Goal: Task Accomplishment & Management: Manage account settings

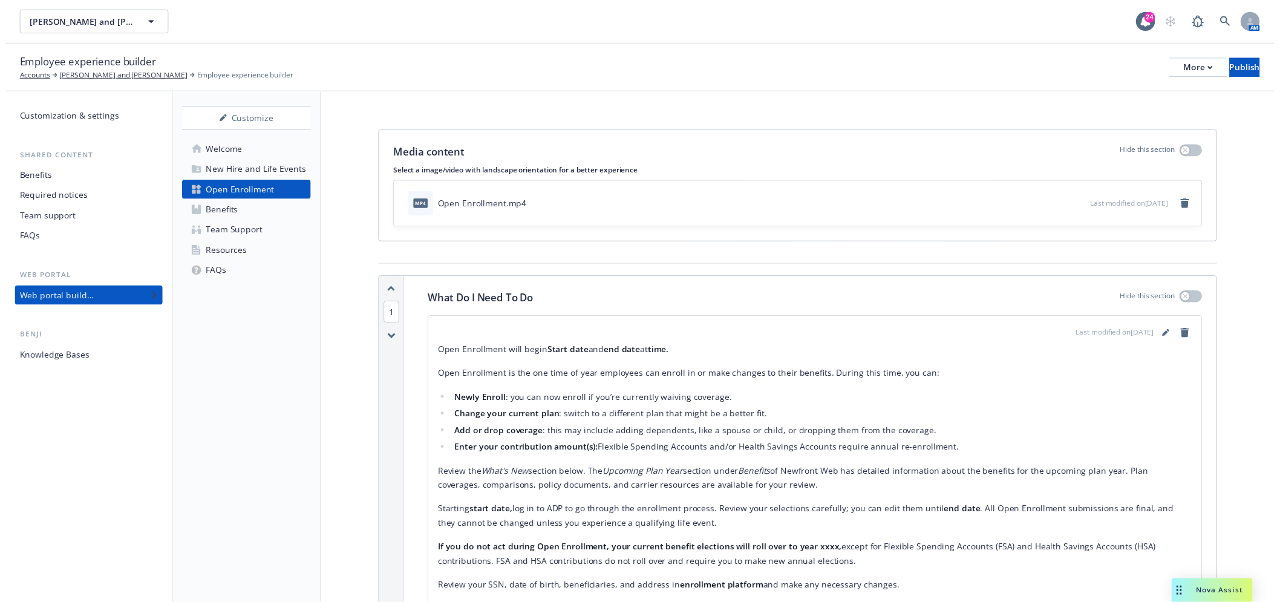
scroll to position [67, 0]
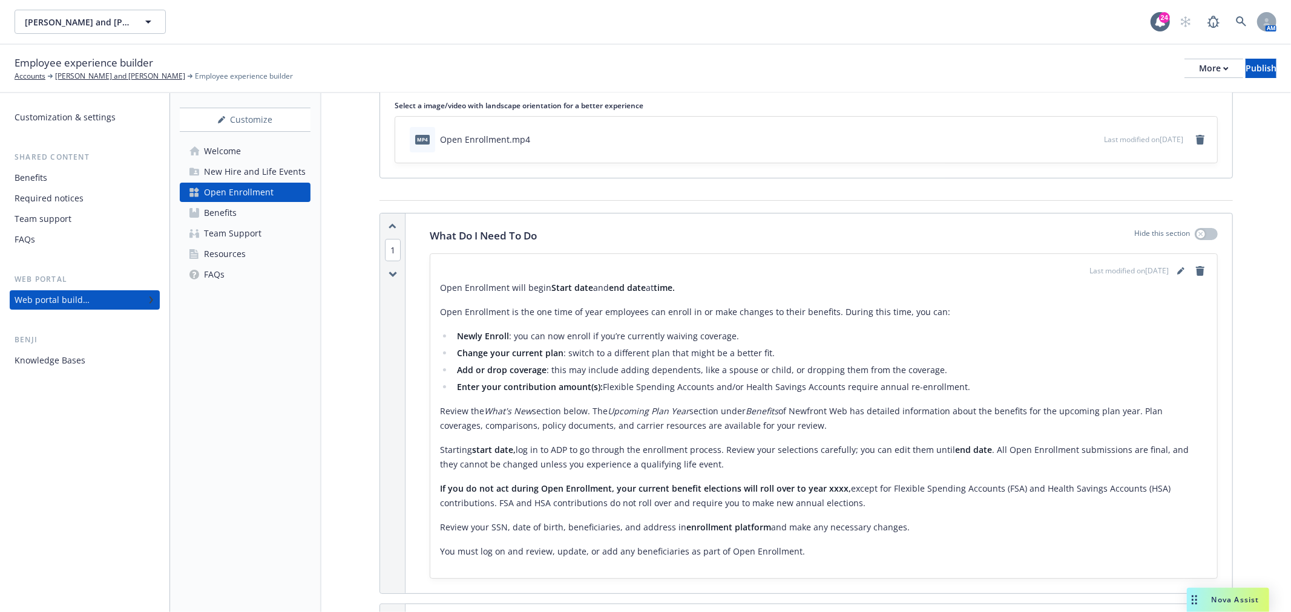
click at [241, 213] on link "Benefits" at bounding box center [245, 212] width 131 height 19
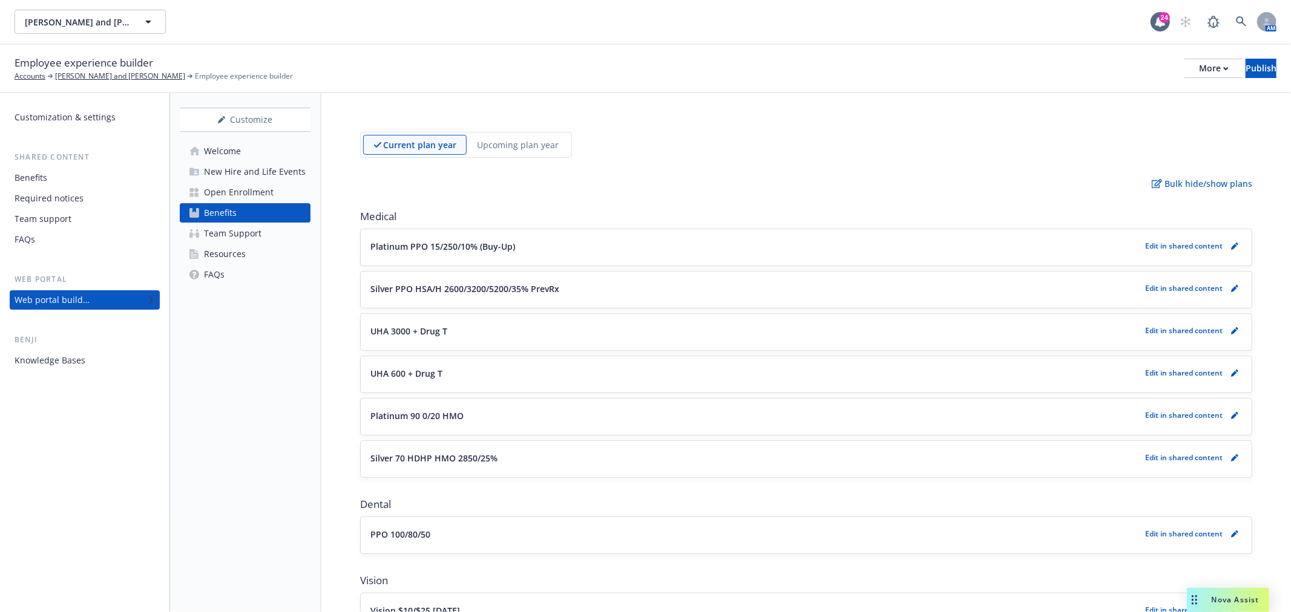
click at [82, 176] on div "Benefits" at bounding box center [85, 177] width 140 height 19
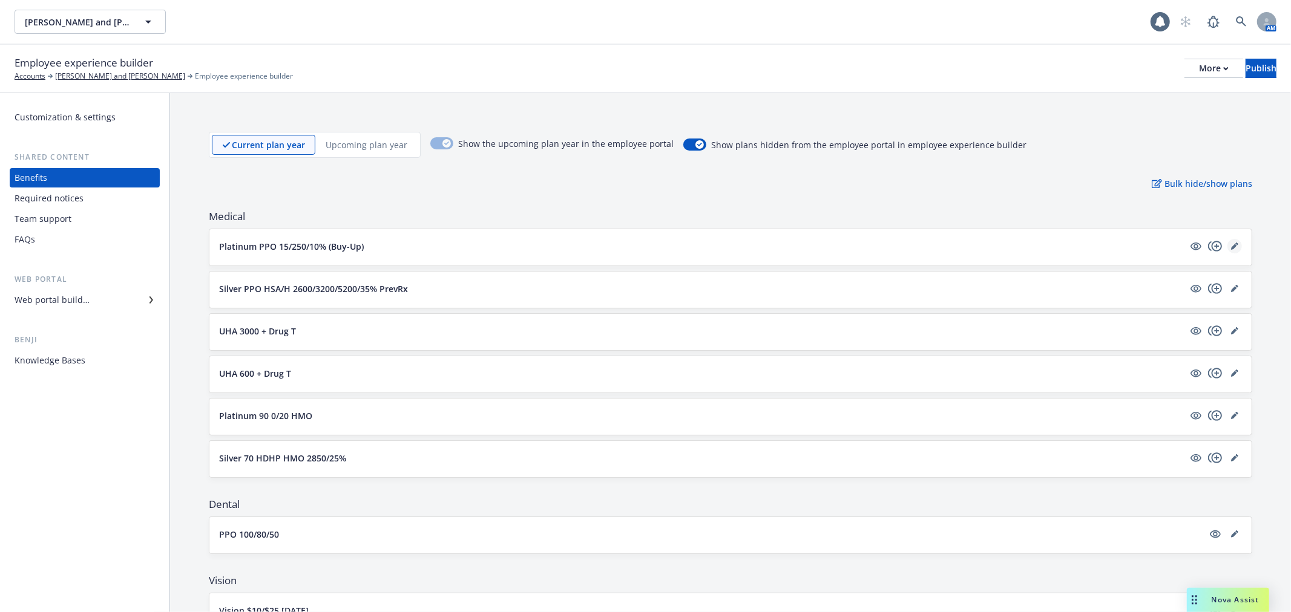
click at [1231, 246] on icon "editPencil" at bounding box center [1234, 247] width 6 height 6
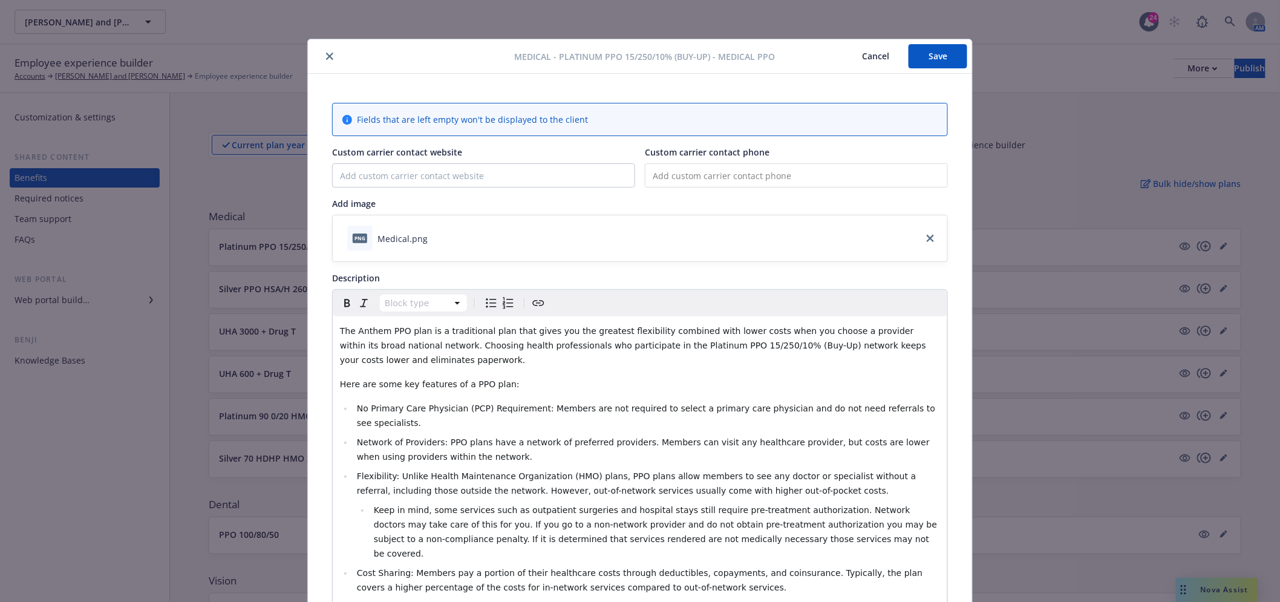
scroll to position [36, 0]
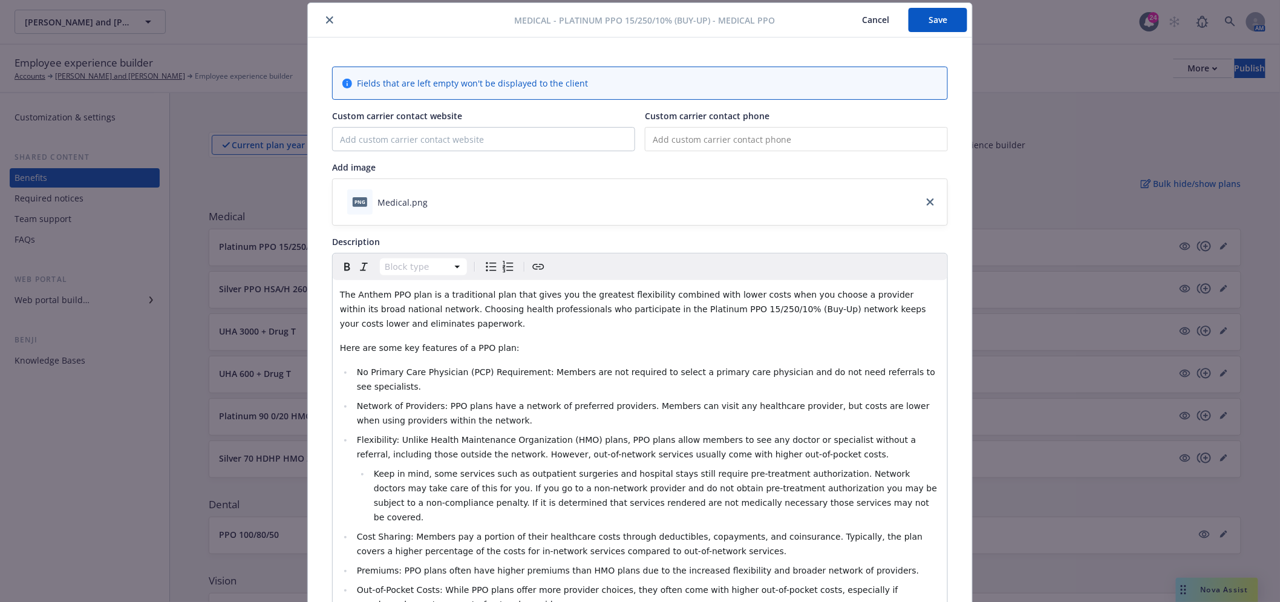
click at [326, 20] on icon "close" at bounding box center [329, 19] width 7 height 7
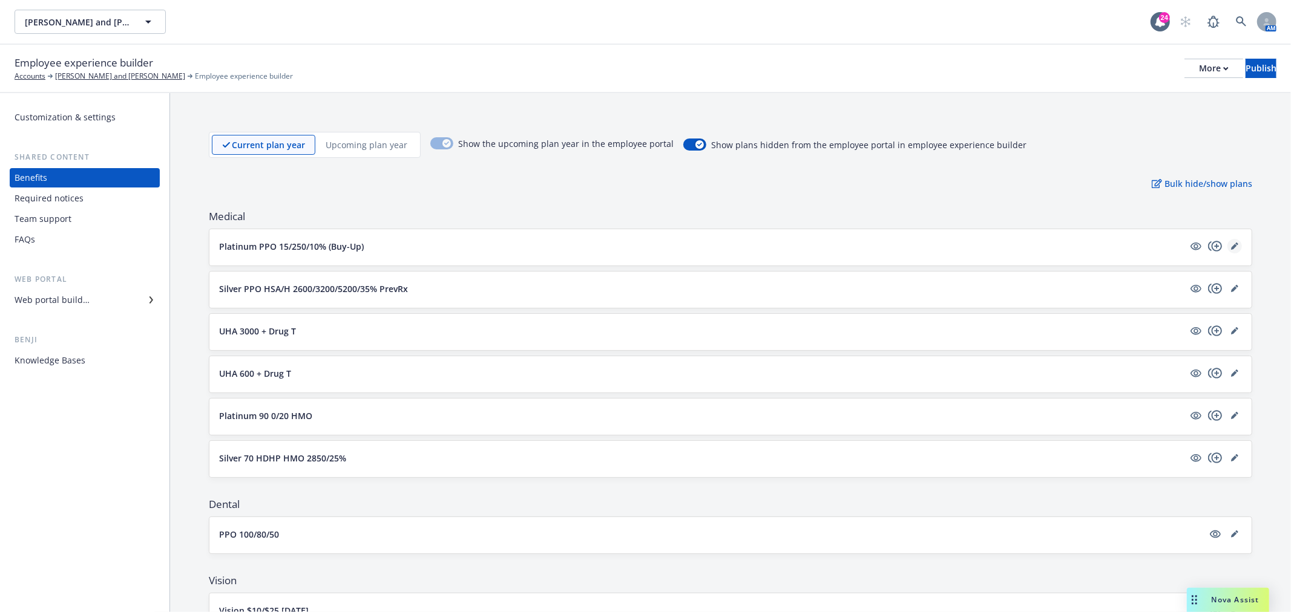
click at [1231, 246] on icon "editPencil" at bounding box center [1234, 247] width 6 height 6
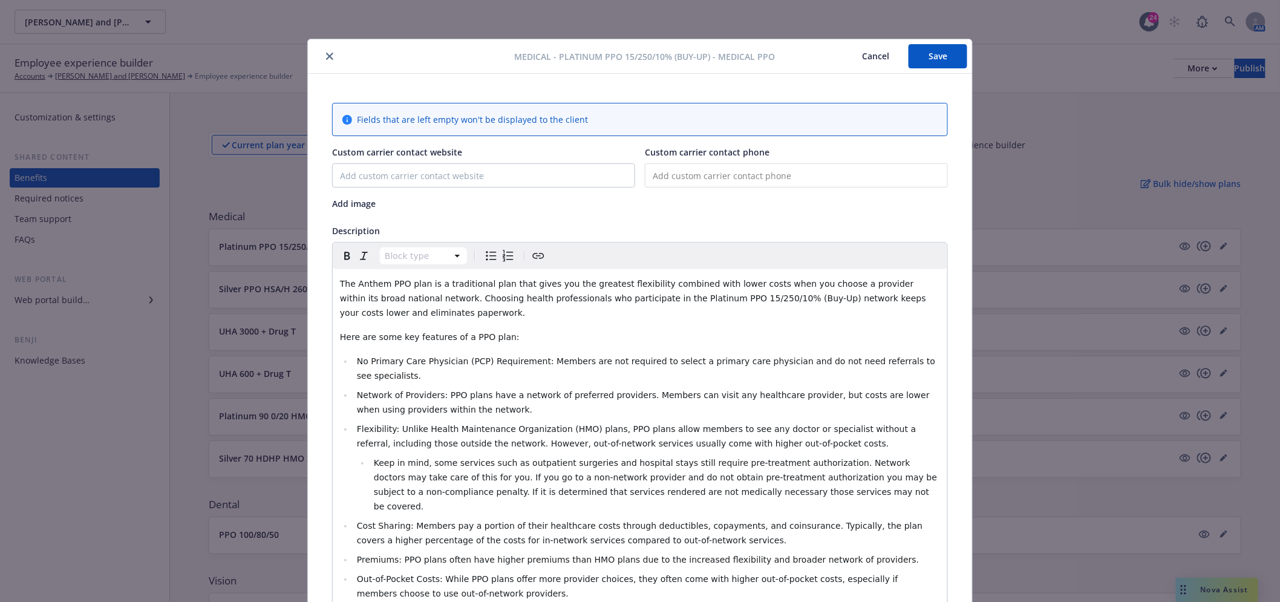
scroll to position [36, 0]
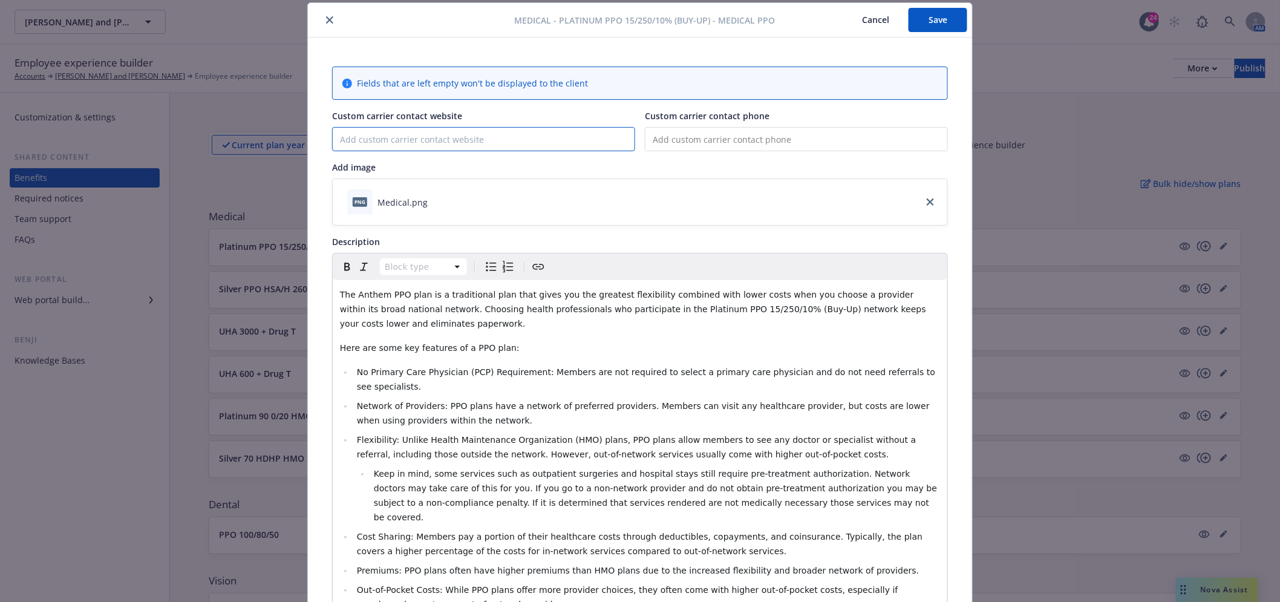
click at [469, 140] on input "Custom carrier contact website" at bounding box center [484, 139] width 302 height 23
type input "[DOMAIN_NAME]"
click at [911, 25] on button "Save" at bounding box center [938, 20] width 59 height 24
click at [326, 15] on button "close" at bounding box center [330, 20] width 15 height 15
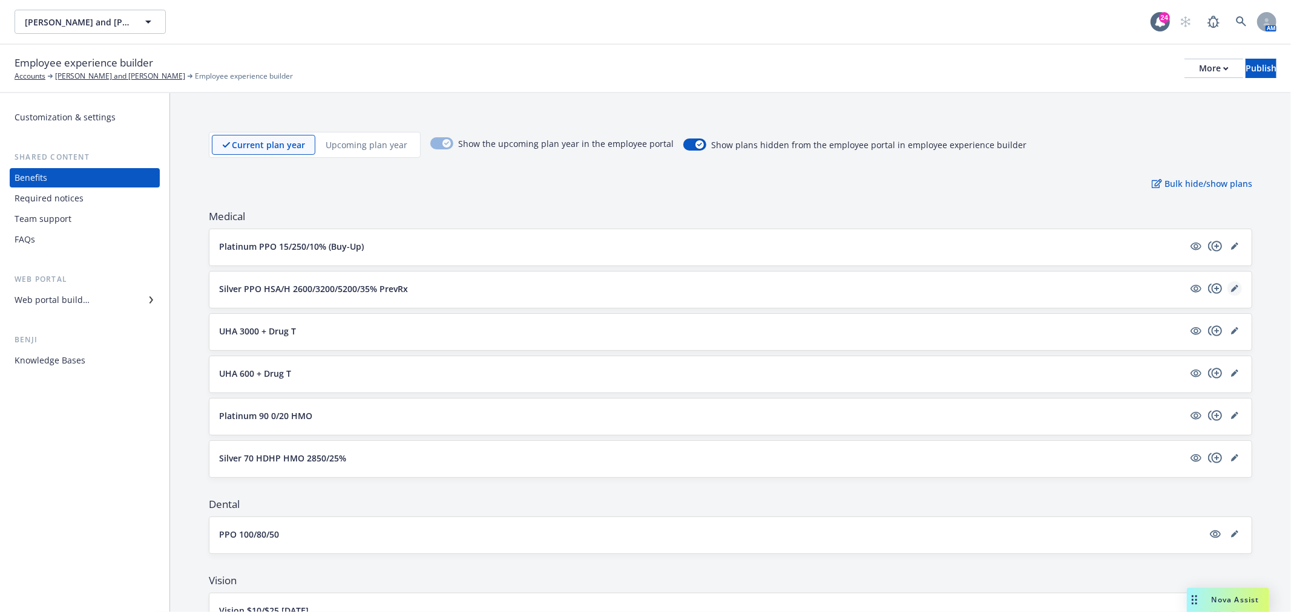
click at [1231, 287] on icon "editPencil" at bounding box center [1234, 288] width 7 height 7
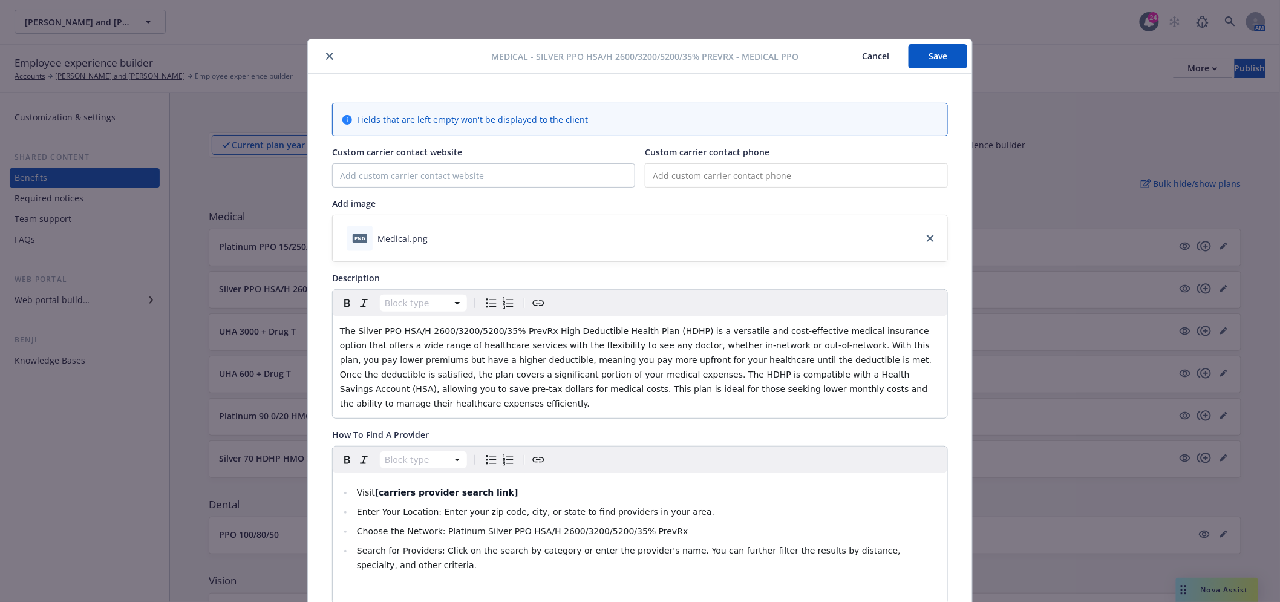
scroll to position [36, 0]
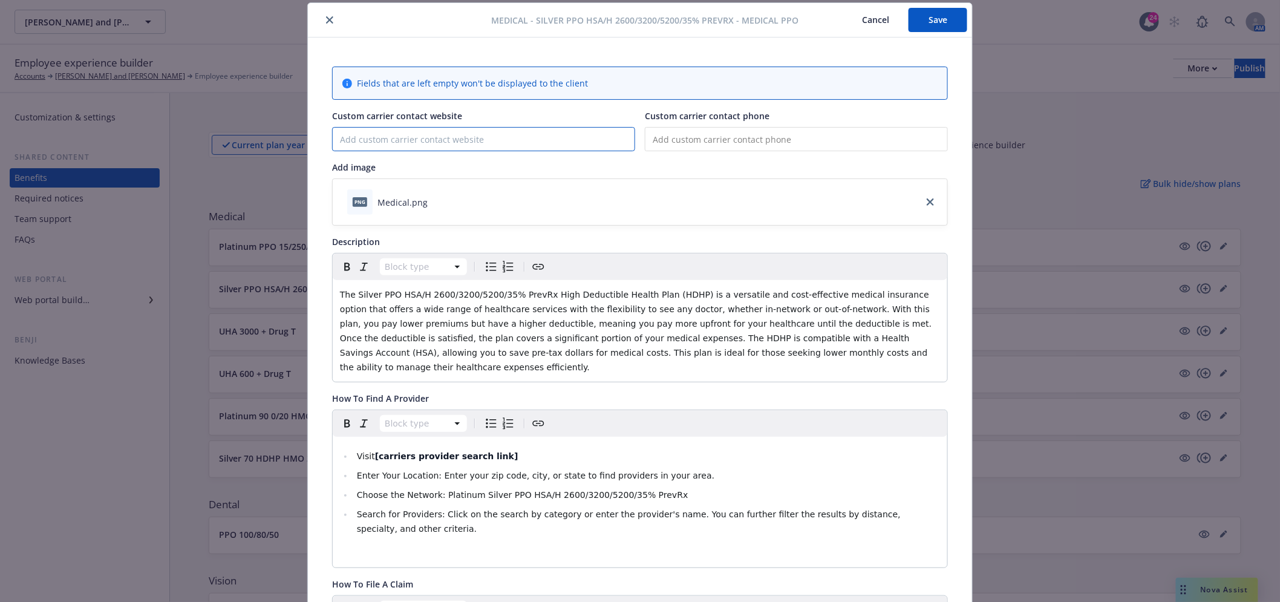
click at [482, 145] on input "Custom carrier contact website" at bounding box center [484, 139] width 302 height 23
type input "[DOMAIN_NAME]"
click at [931, 16] on button "Save" at bounding box center [938, 20] width 59 height 24
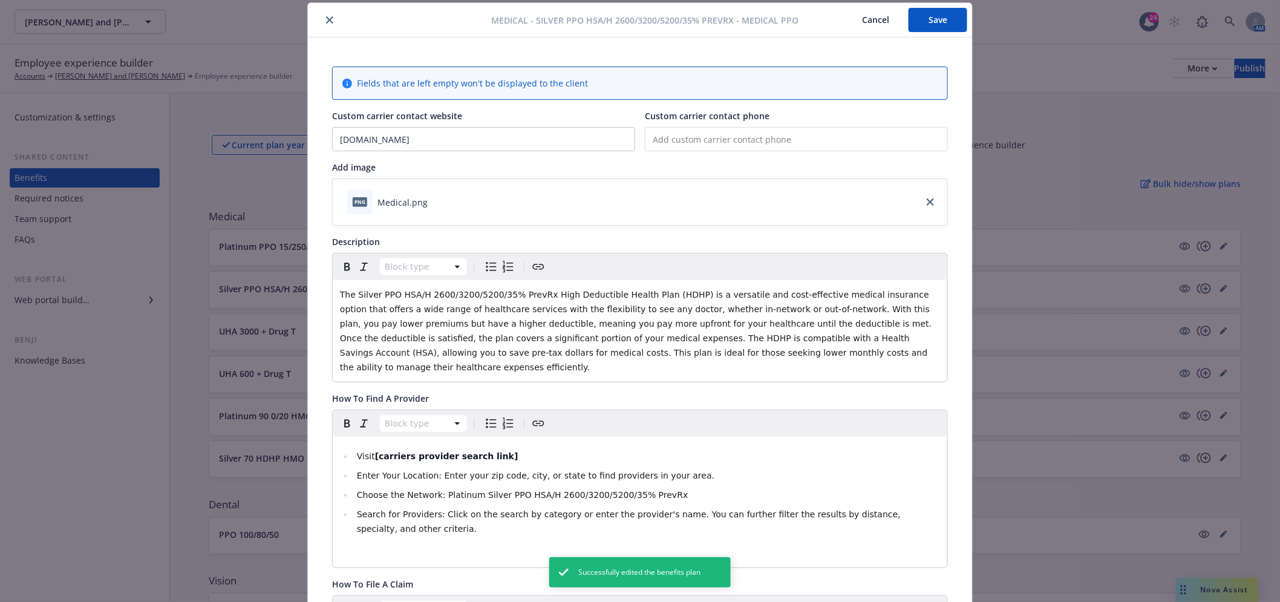
click at [330, 18] on button "close" at bounding box center [330, 20] width 15 height 15
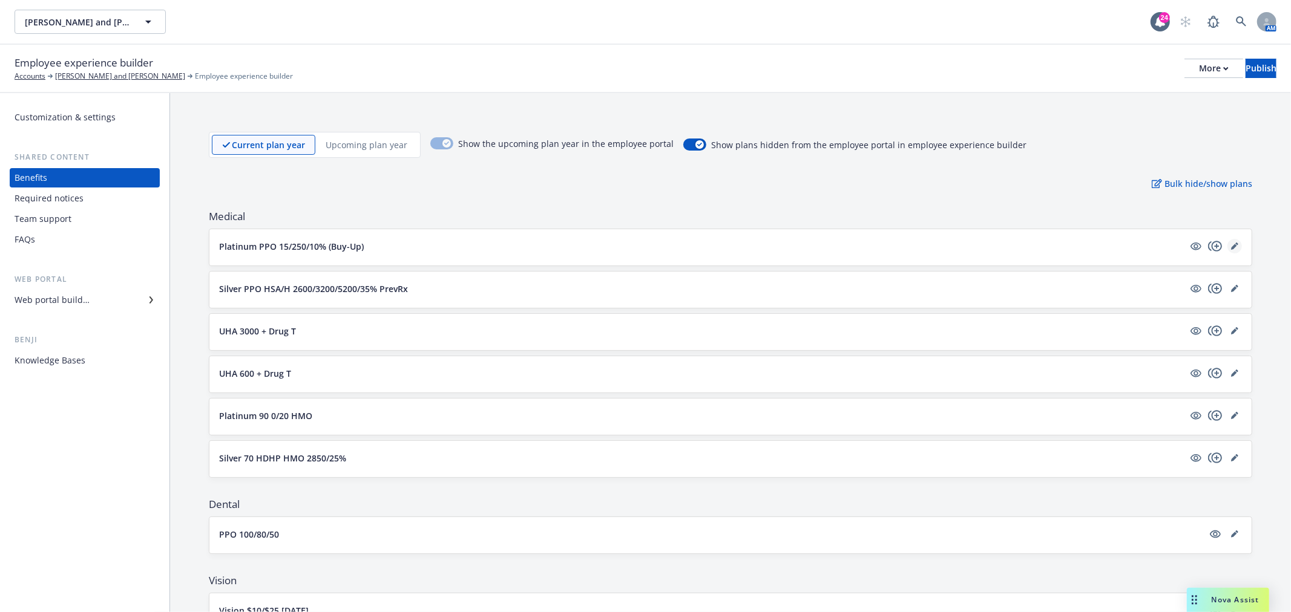
click at [1231, 245] on icon "editPencil" at bounding box center [1234, 246] width 7 height 7
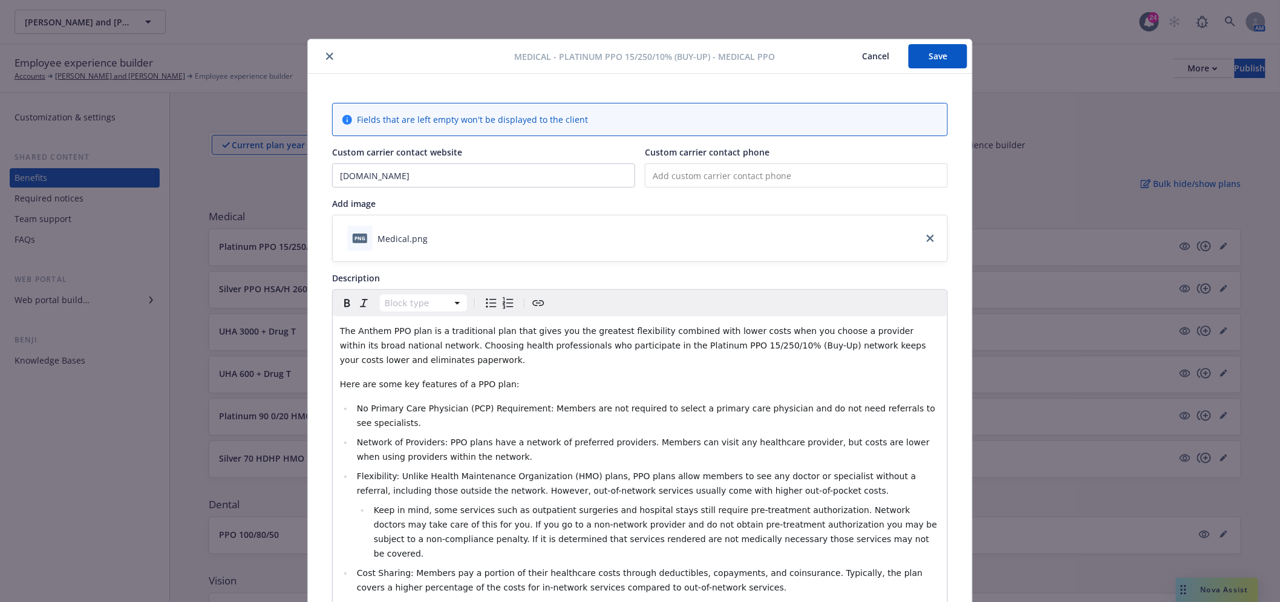
scroll to position [36, 0]
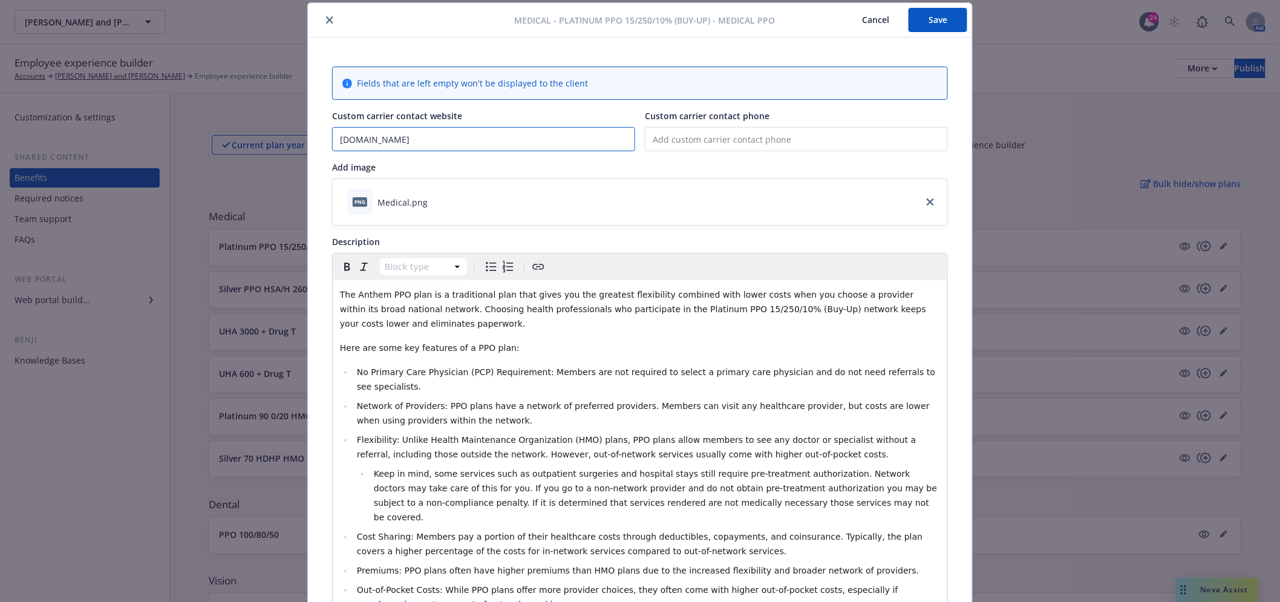
drag, startPoint x: 358, startPoint y: 140, endPoint x: 298, endPoint y: 144, distance: 60.1
type input "[DOMAIN_NAME]"
click at [920, 19] on button "Save" at bounding box center [938, 20] width 59 height 24
click at [328, 16] on icon "close" at bounding box center [329, 19] width 7 height 7
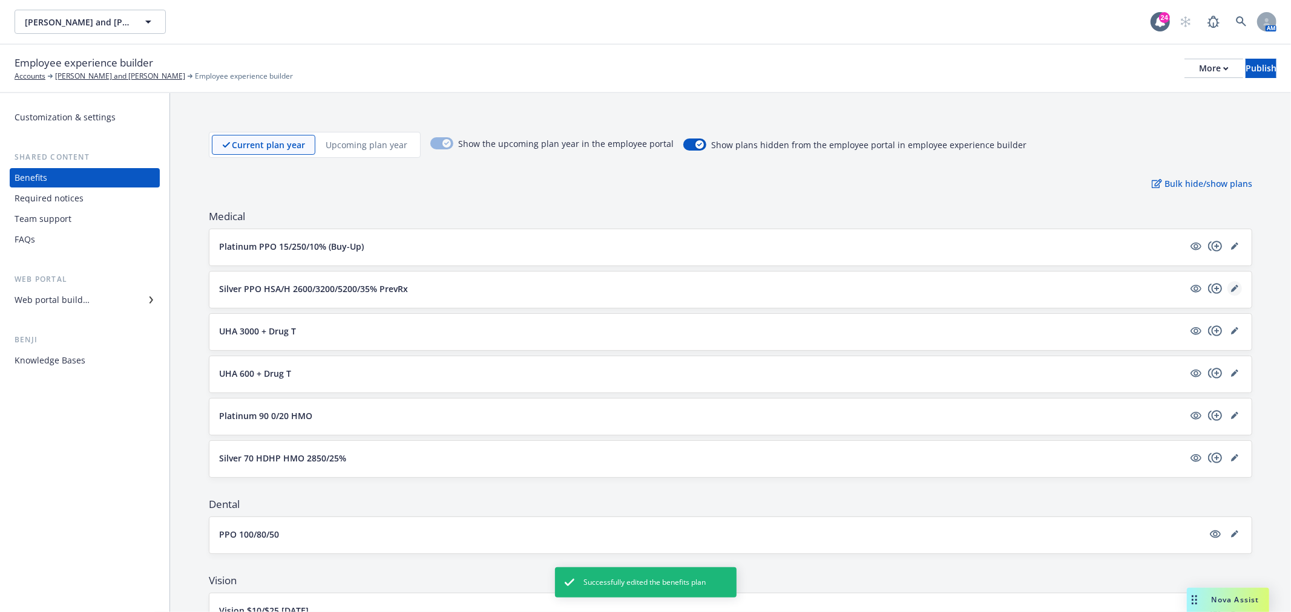
click at [1231, 289] on icon "editPencil" at bounding box center [1234, 288] width 7 height 7
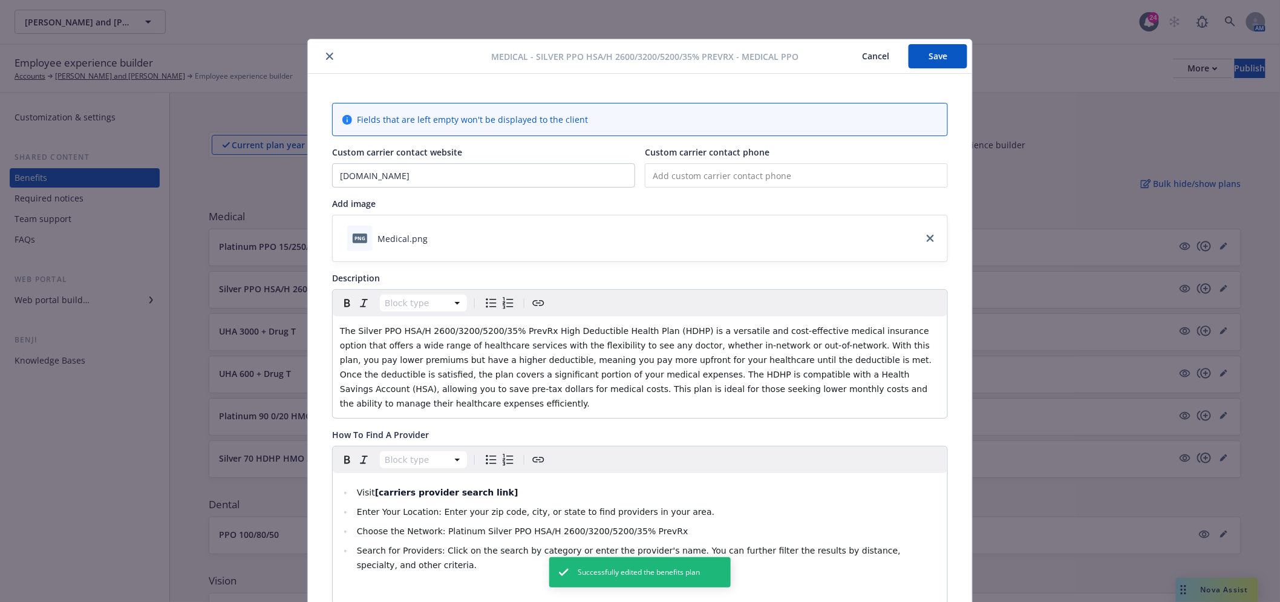
scroll to position [36, 0]
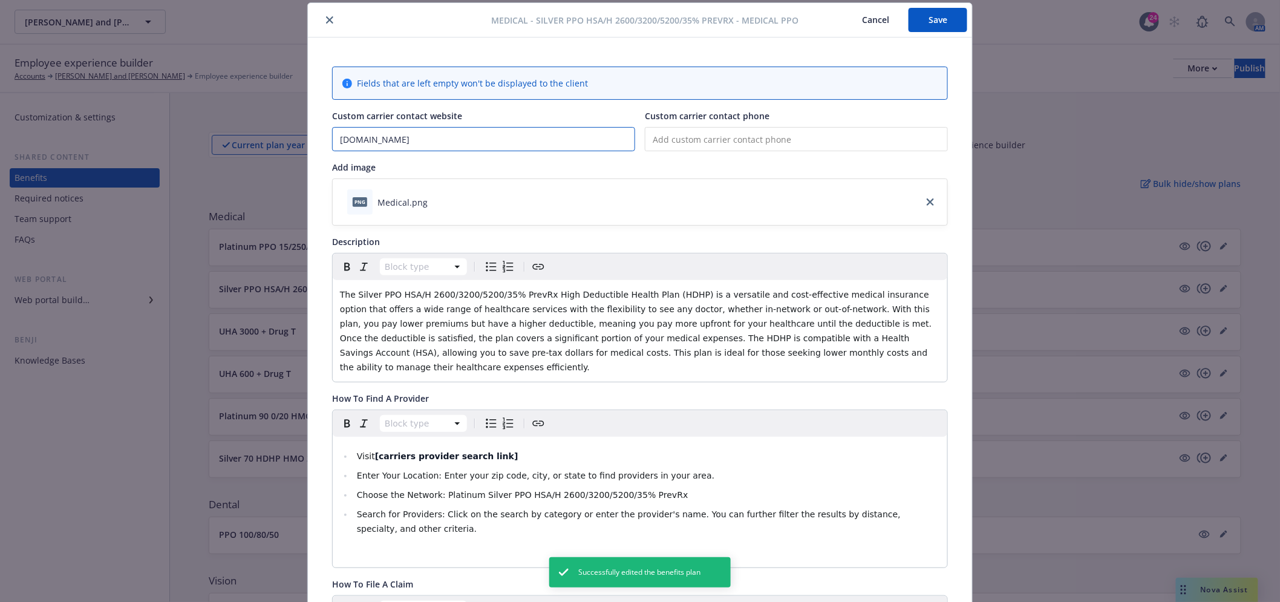
drag, startPoint x: 354, startPoint y: 142, endPoint x: 290, endPoint y: 136, distance: 63.8
click at [290, 136] on div "Medical - Silver PPO HSA/H 2600/3200/5200/35% PrevRx - Medical PPO Cancel Save …" at bounding box center [640, 301] width 1280 height 602
type input "[DOMAIN_NAME]"
click at [941, 15] on button "Save" at bounding box center [938, 20] width 59 height 24
click at [326, 22] on icon "close" at bounding box center [329, 19] width 7 height 7
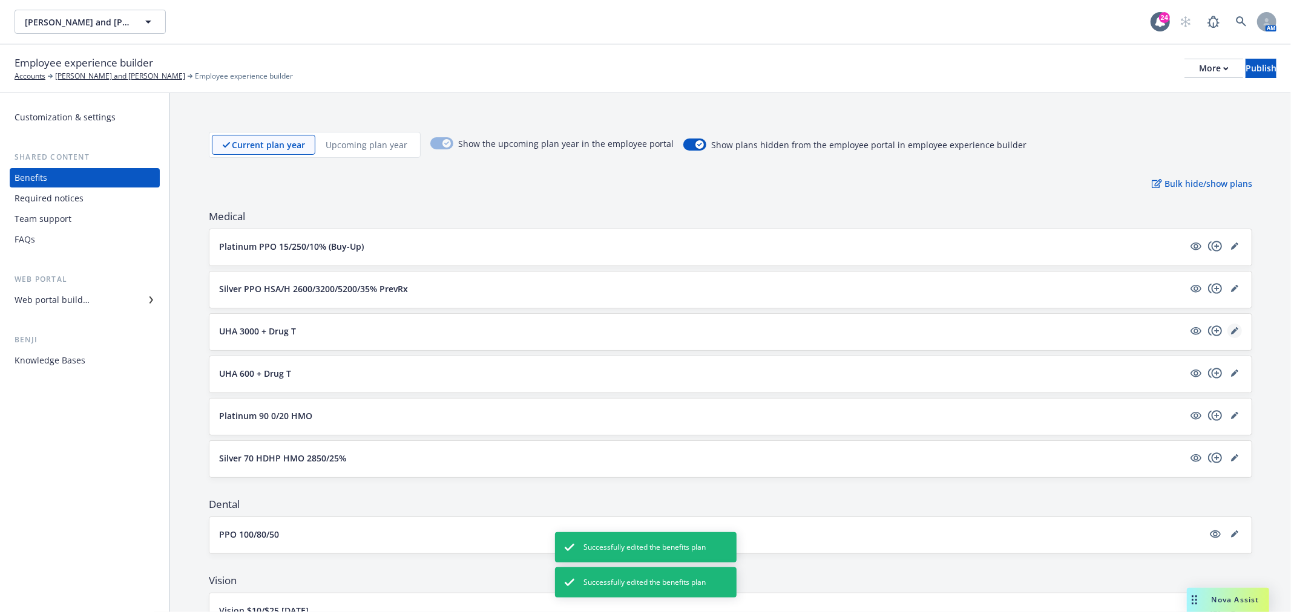
click at [1228, 327] on link "editPencil" at bounding box center [1234, 331] width 15 height 15
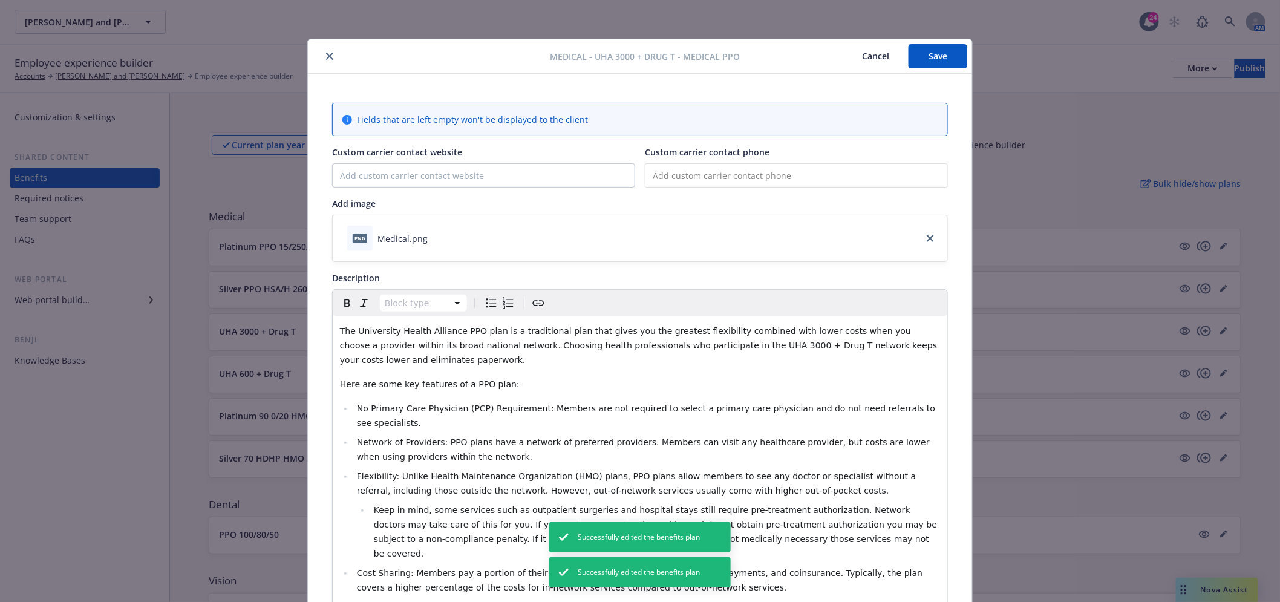
scroll to position [36, 0]
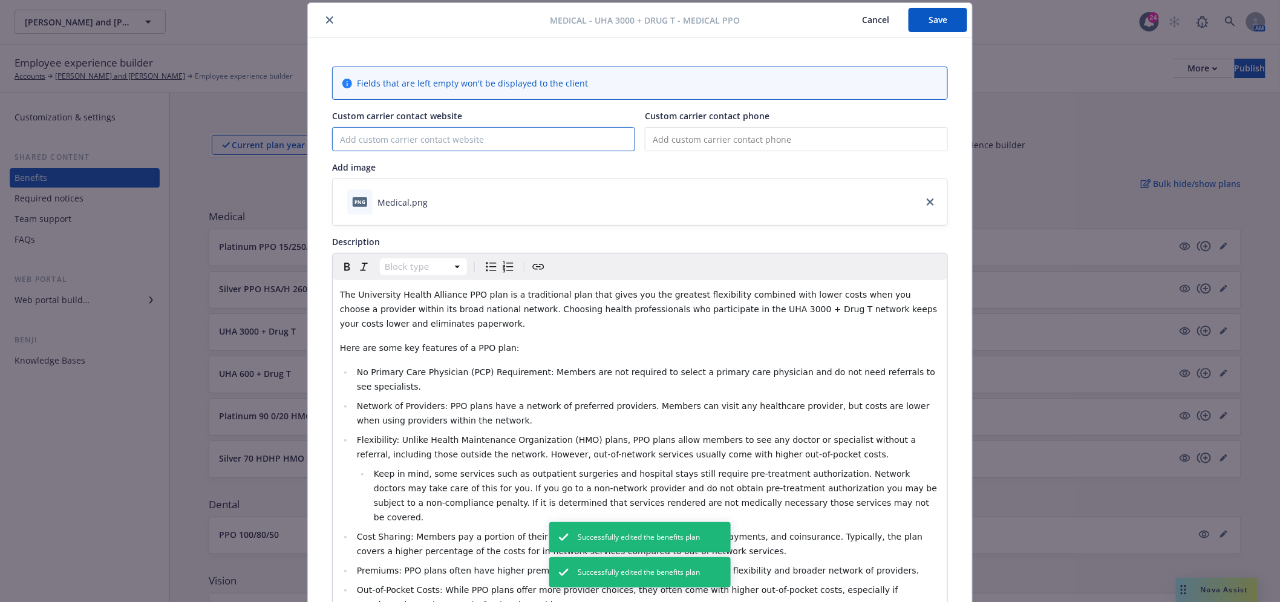
click at [487, 143] on input "Custom carrier contact website" at bounding box center [484, 139] width 302 height 23
paste input "[URL][DOMAIN_NAME]"
drag, startPoint x: 385, startPoint y: 140, endPoint x: 247, endPoint y: 130, distance: 138.9
click at [247, 130] on div "Medical - UHA 3000 + Drug T - Medical PPO Cancel Save Fields that are left empt…" at bounding box center [640, 301] width 1280 height 602
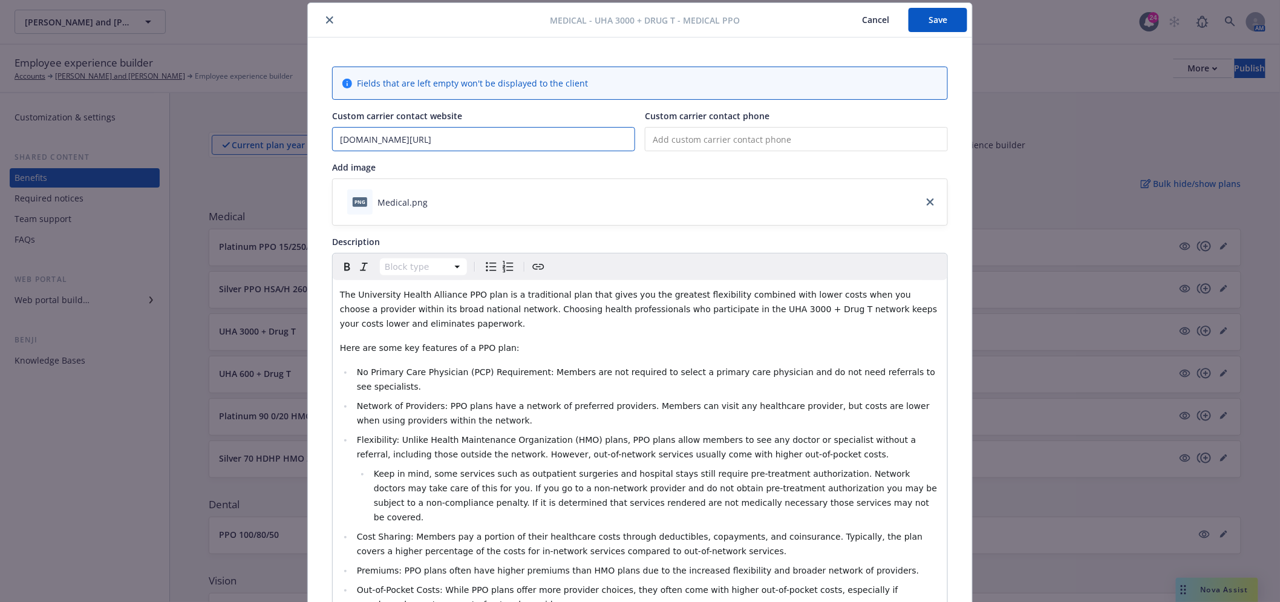
click at [427, 134] on input "[DOMAIN_NAME][URL]" at bounding box center [484, 139] width 302 height 23
type input "[DOMAIN_NAME]"
click at [953, 21] on button "Save" at bounding box center [938, 20] width 59 height 24
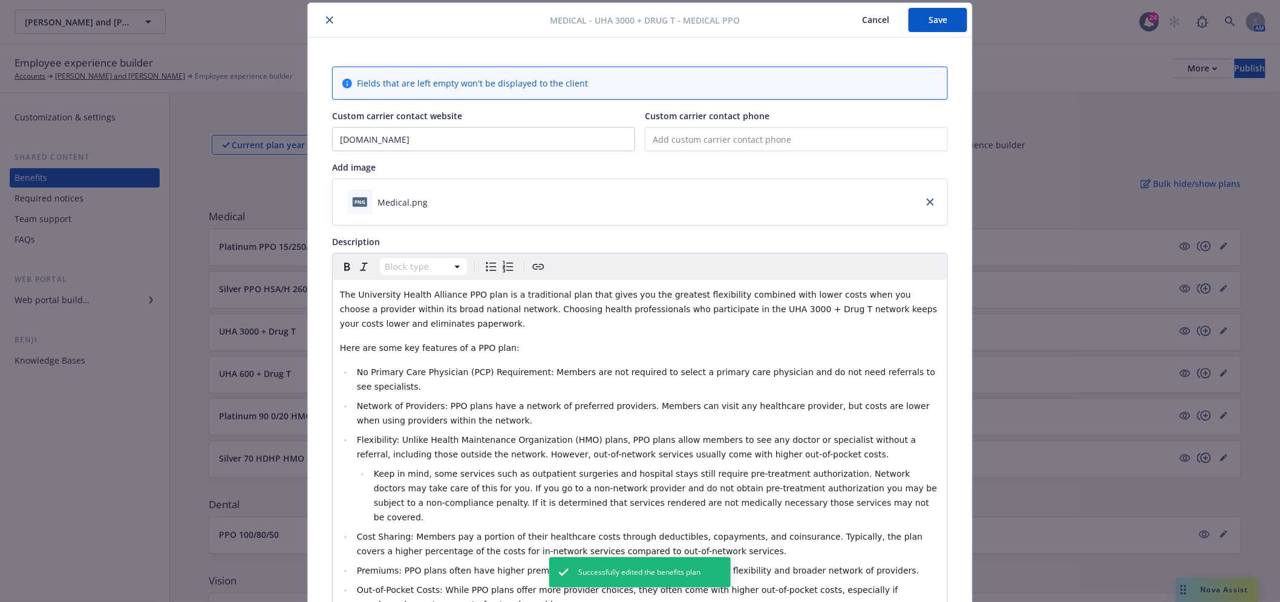
click at [326, 16] on icon "close" at bounding box center [329, 19] width 7 height 7
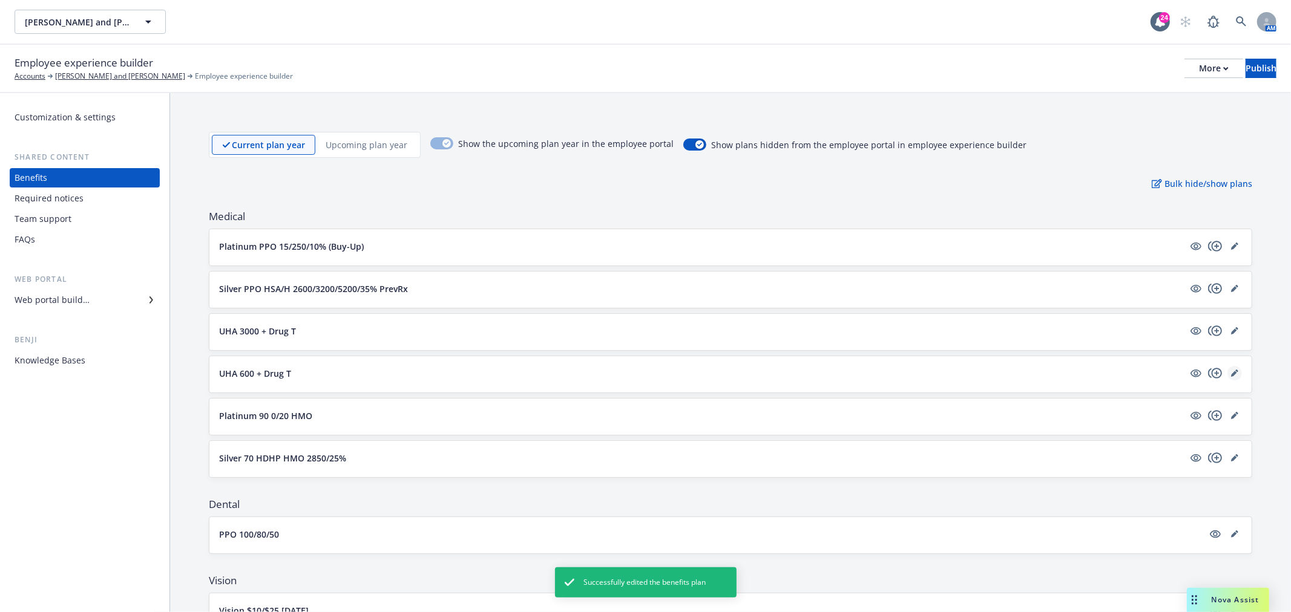
click at [1231, 374] on icon "editPencil" at bounding box center [1234, 374] width 6 height 6
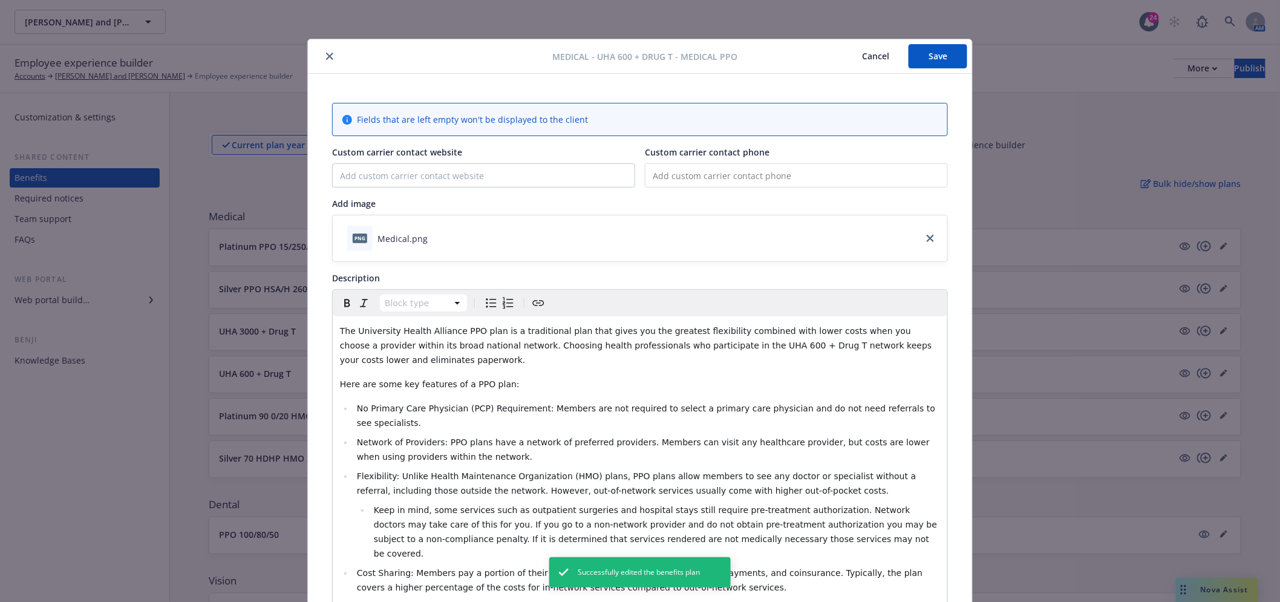
scroll to position [36, 0]
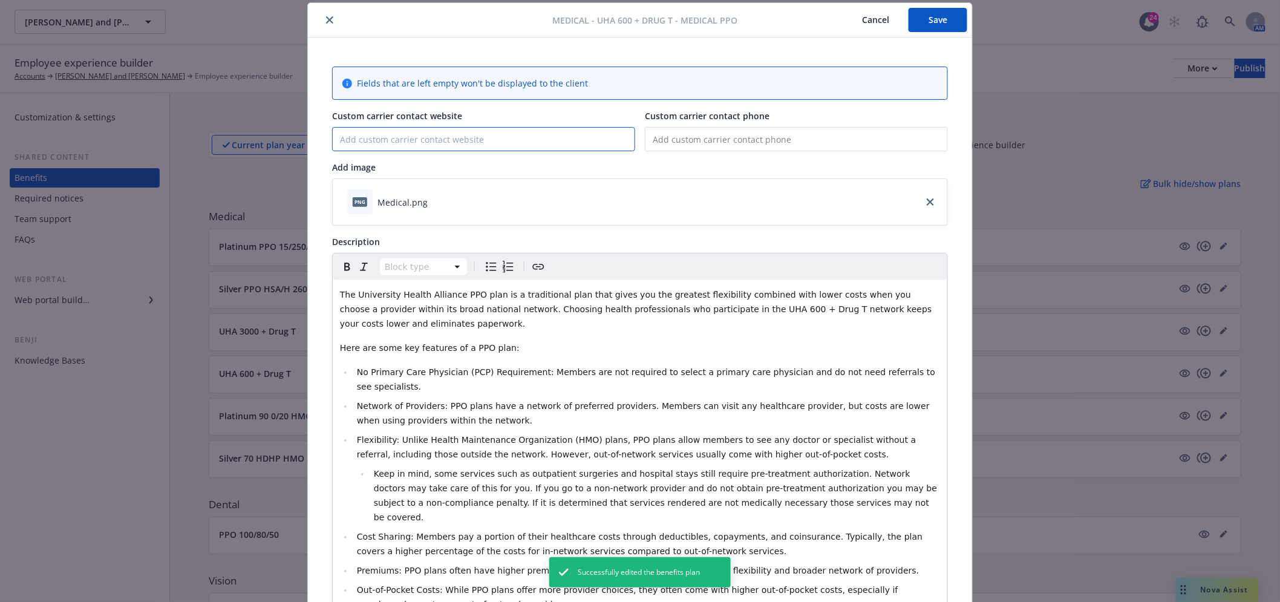
click at [497, 142] on input "Custom carrier contact website" at bounding box center [484, 139] width 302 height 23
type input "[DOMAIN_NAME]"
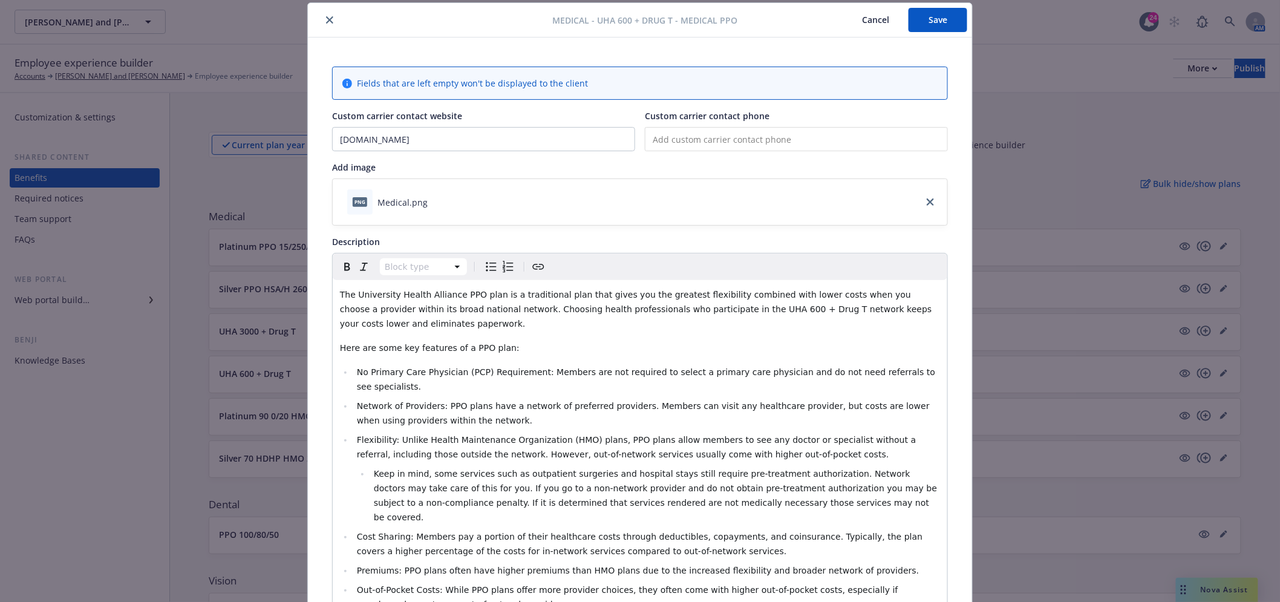
click at [927, 22] on button "Save" at bounding box center [938, 20] width 59 height 24
